Goal: Task Accomplishment & Management: Manage account settings

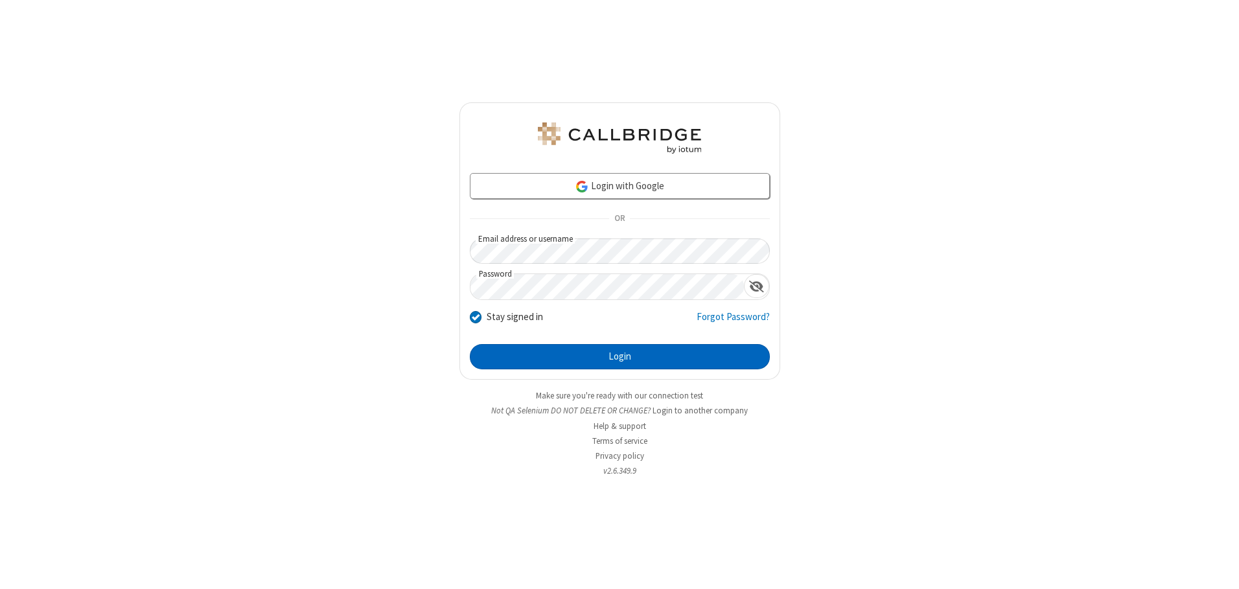
click at [620, 356] on button "Login" at bounding box center [620, 357] width 300 height 26
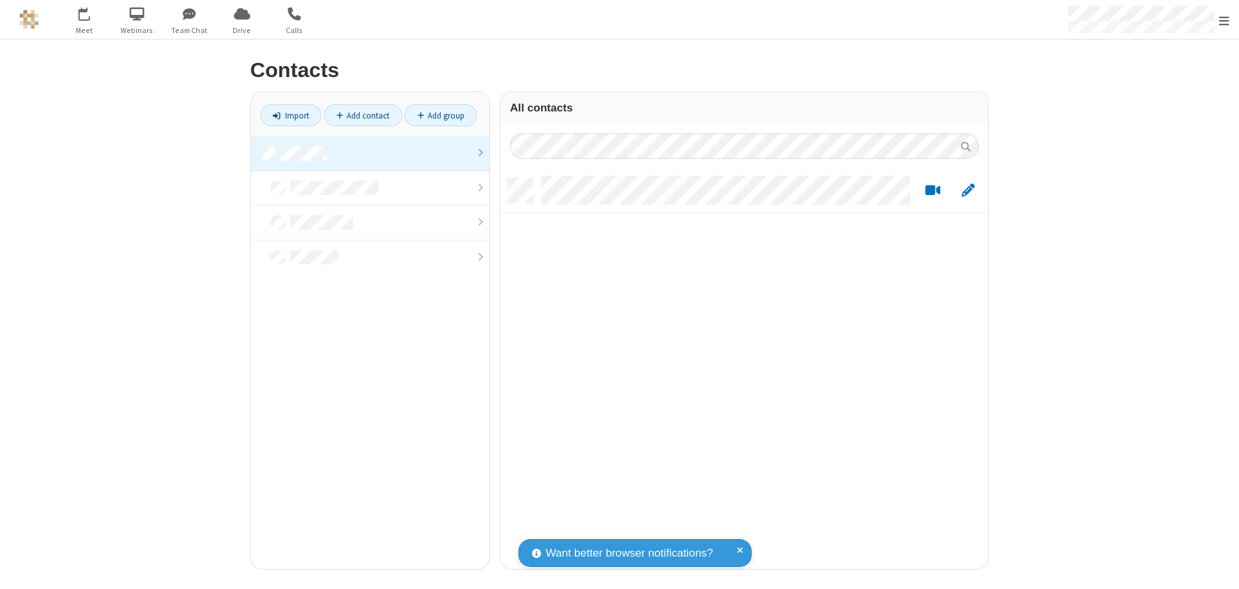
scroll to position [391, 478]
click at [370, 153] on link at bounding box center [370, 153] width 239 height 35
click at [363, 115] on link "Add contact" at bounding box center [363, 115] width 78 height 22
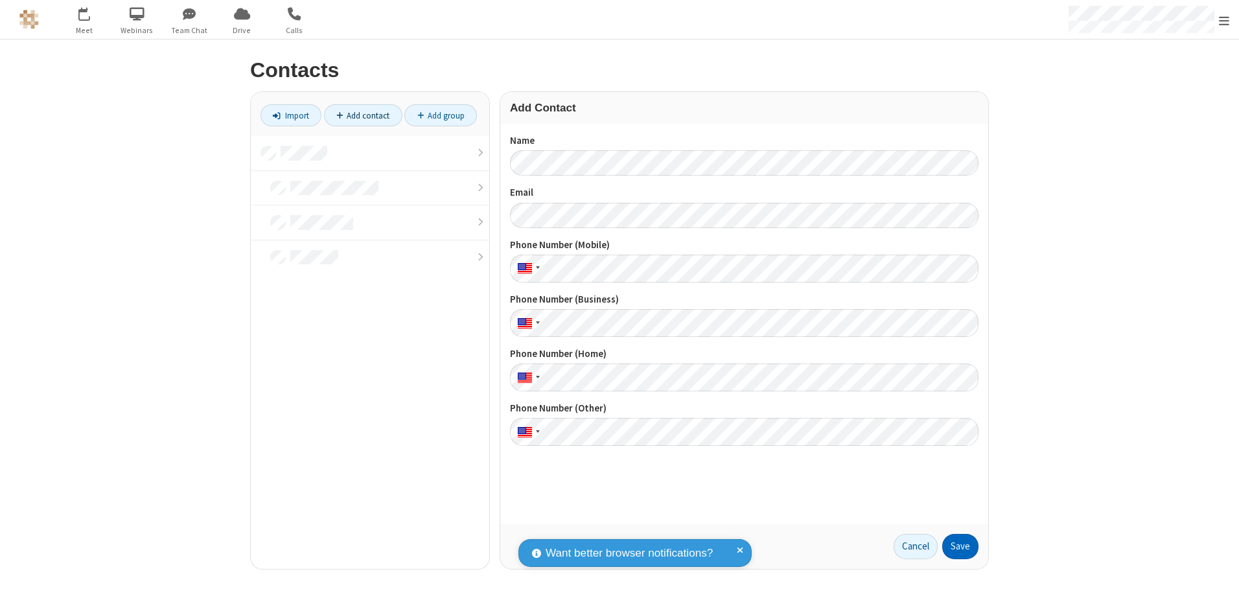
click at [960, 546] on button "Save" at bounding box center [960, 547] width 36 height 26
